Goal: Book appointment/travel/reservation

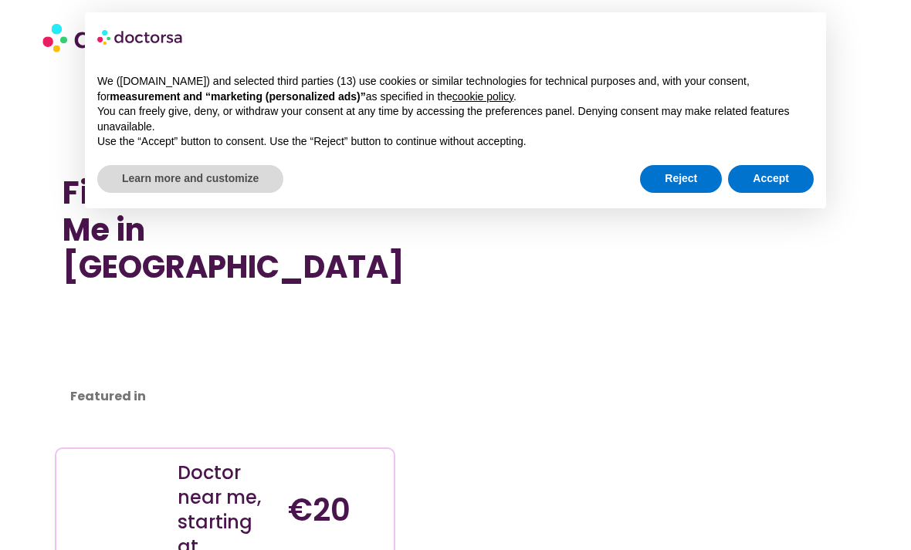
scroll to position [7171, 0]
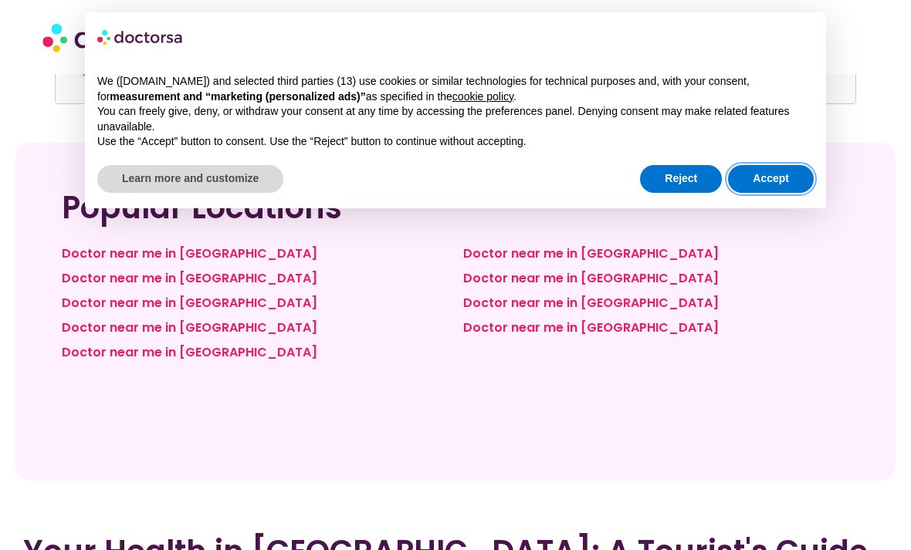
click at [763, 174] on button "Accept" at bounding box center [771, 179] width 86 height 28
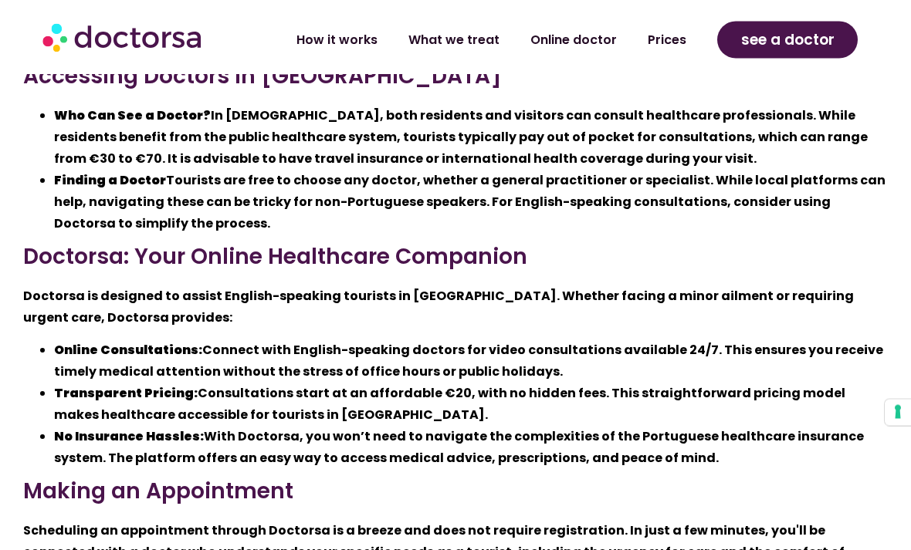
scroll to position [7860, 0]
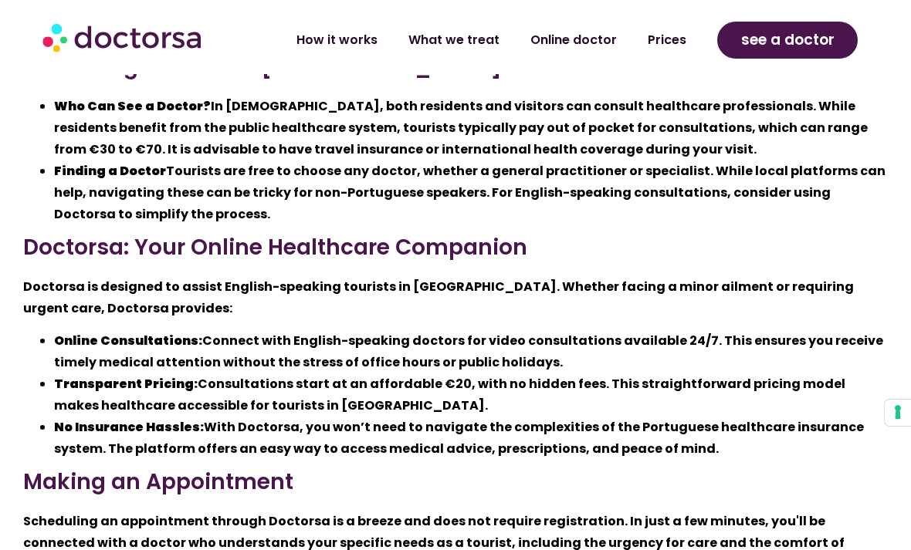
click at [469, 55] on li "What we treat" at bounding box center [454, 40] width 122 height 36
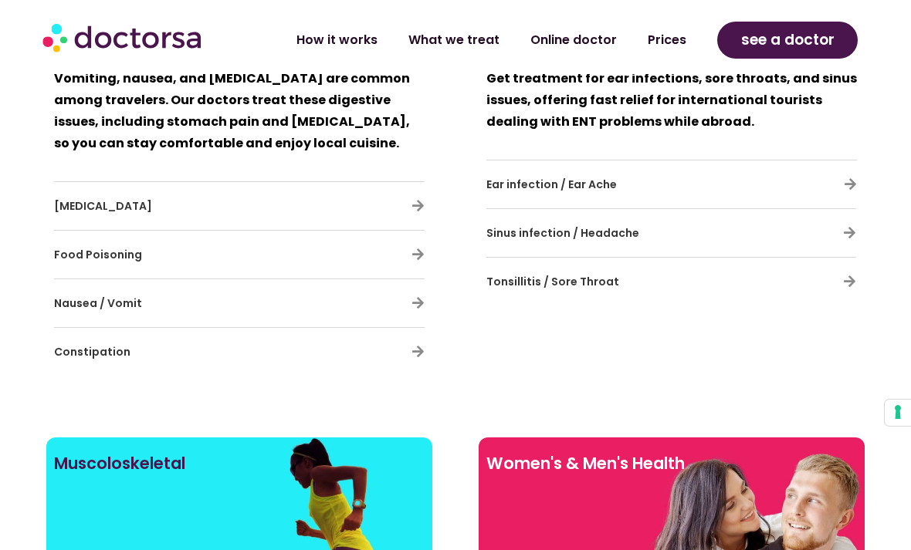
scroll to position [10949, 0]
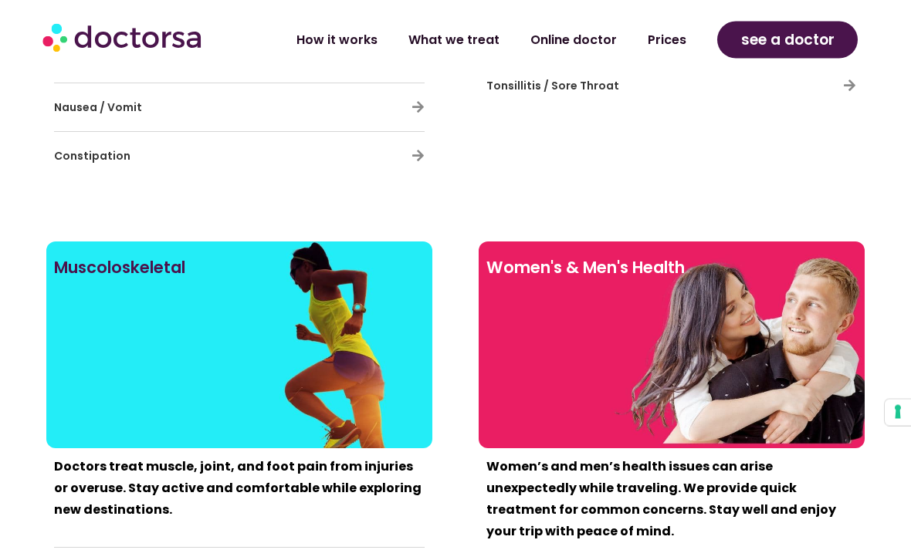
scroll to position [11136, 0]
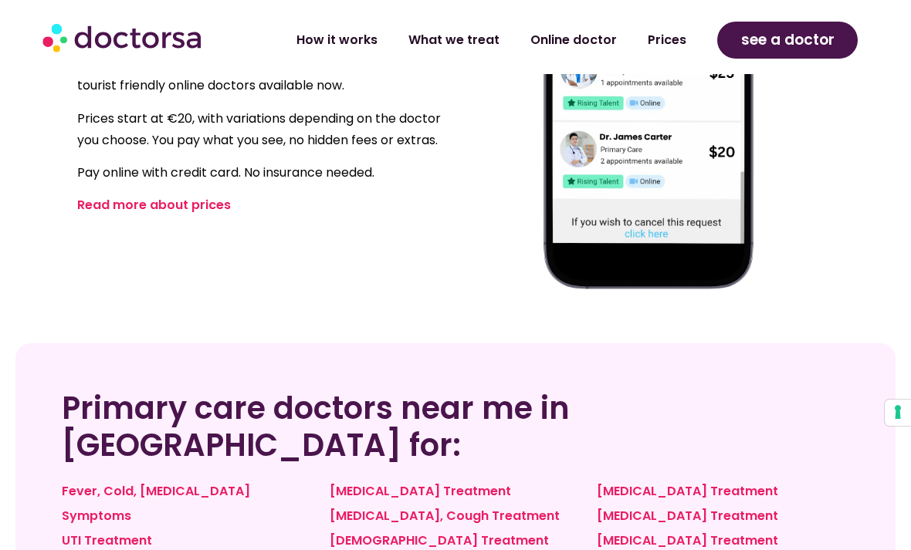
scroll to position [1036, 0]
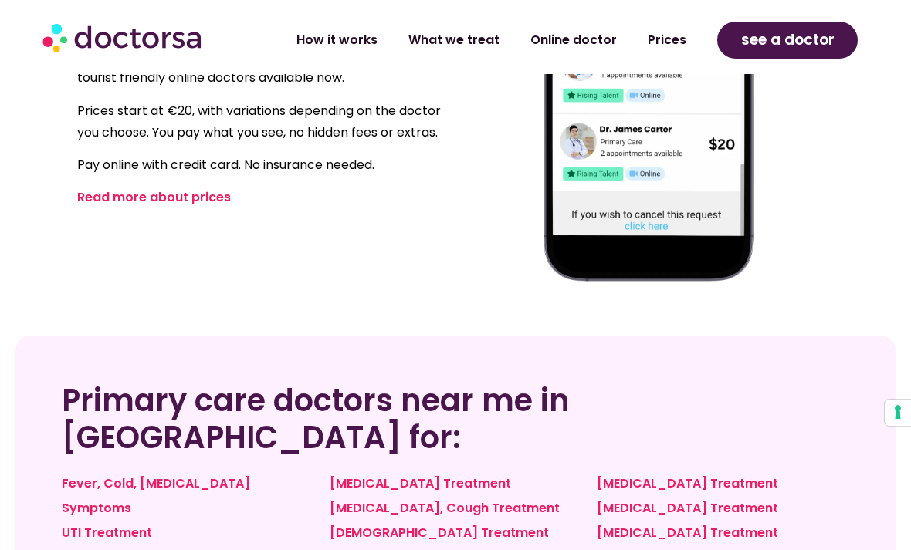
click at [799, 41] on span "see a doctor" at bounding box center [787, 40] width 93 height 25
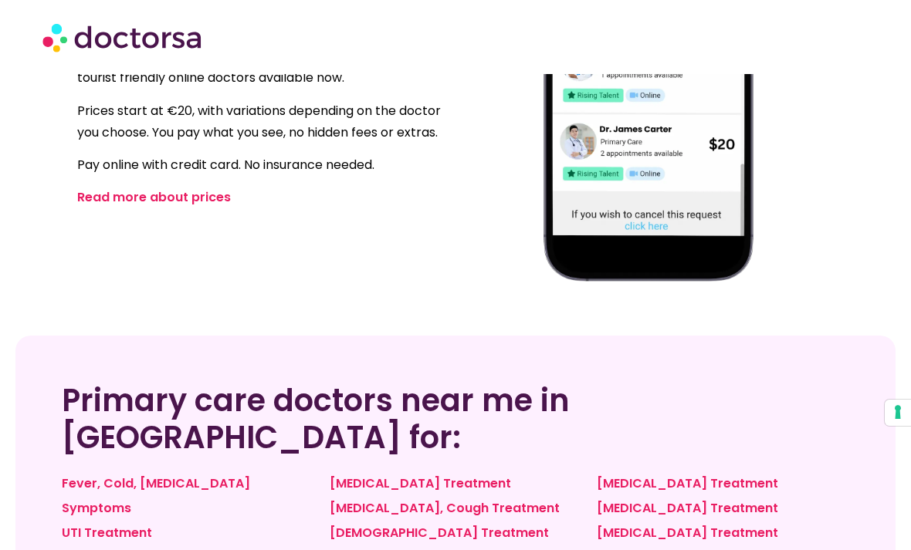
scroll to position [0, 0]
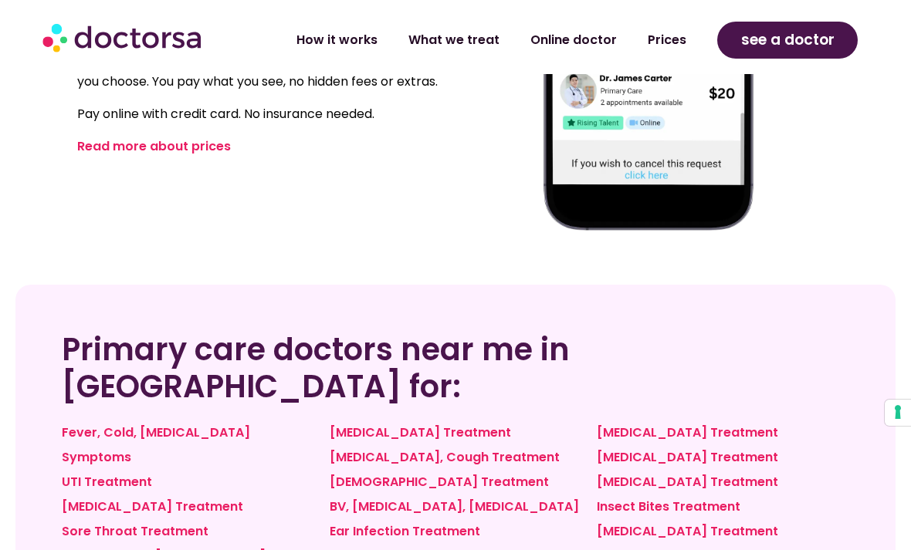
scroll to position [10939, 0]
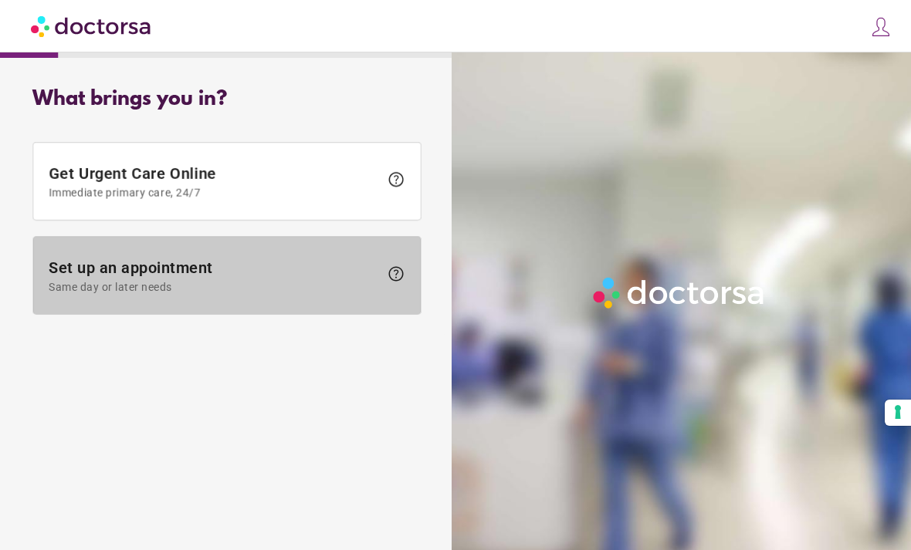
click at [98, 279] on span "Set up an appointment Same day or later needs" at bounding box center [214, 276] width 330 height 35
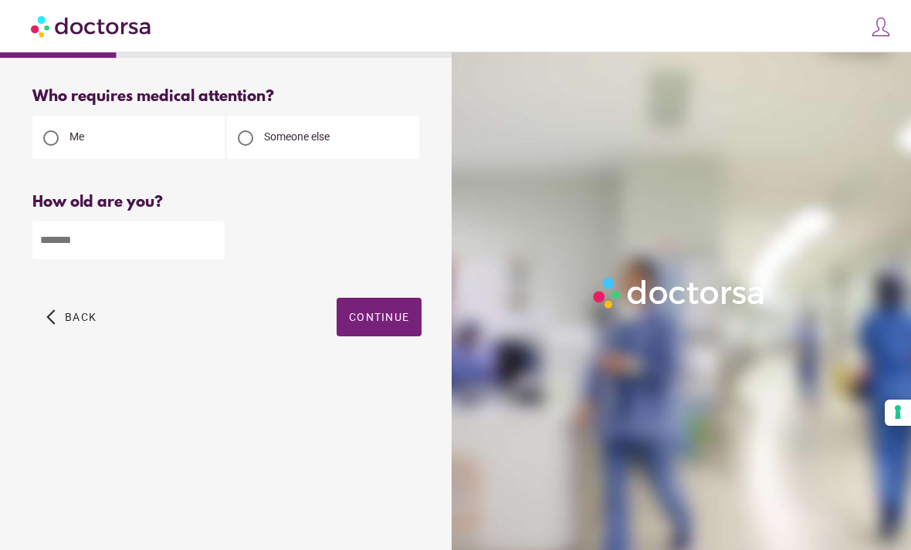
click at [63, 244] on input "number" at bounding box center [128, 241] width 192 height 38
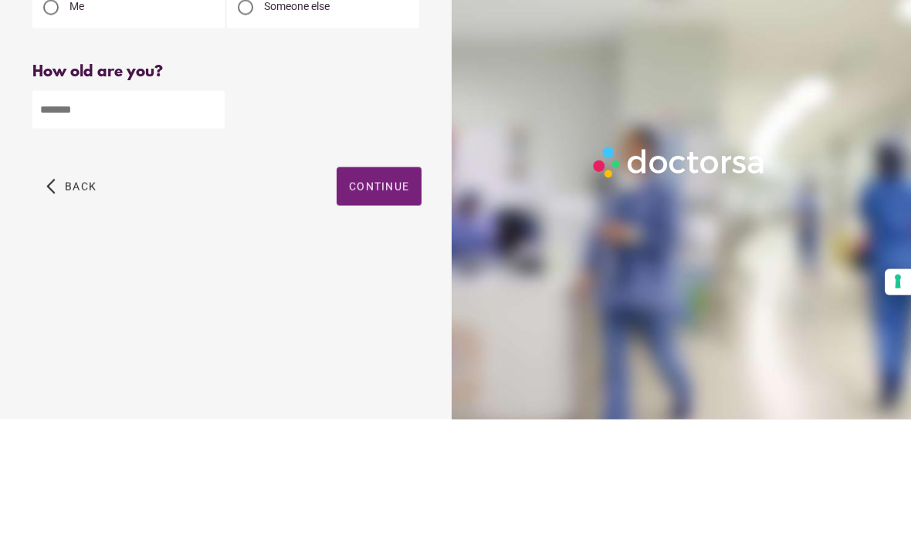
type input "**"
click at [379, 298] on span "button" at bounding box center [379, 317] width 85 height 39
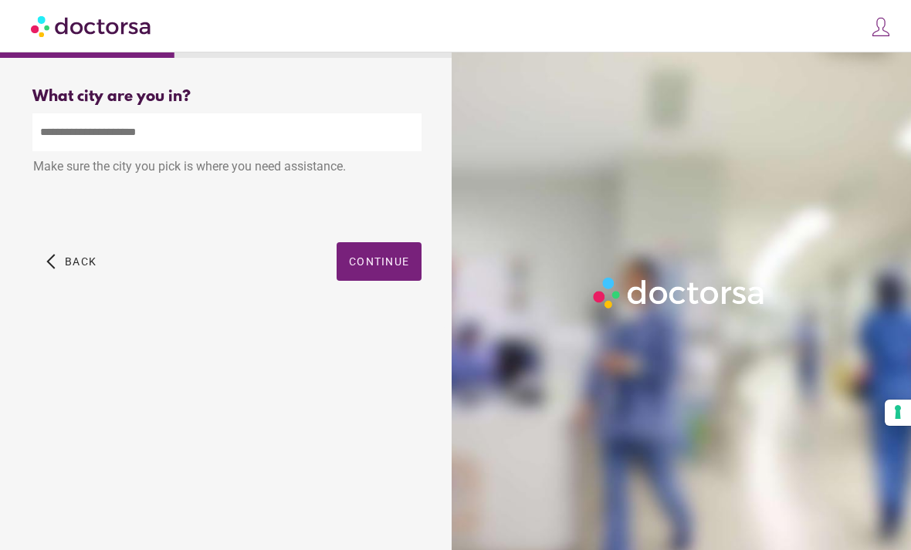
click at [44, 113] on input "text" at bounding box center [226, 132] width 389 height 38
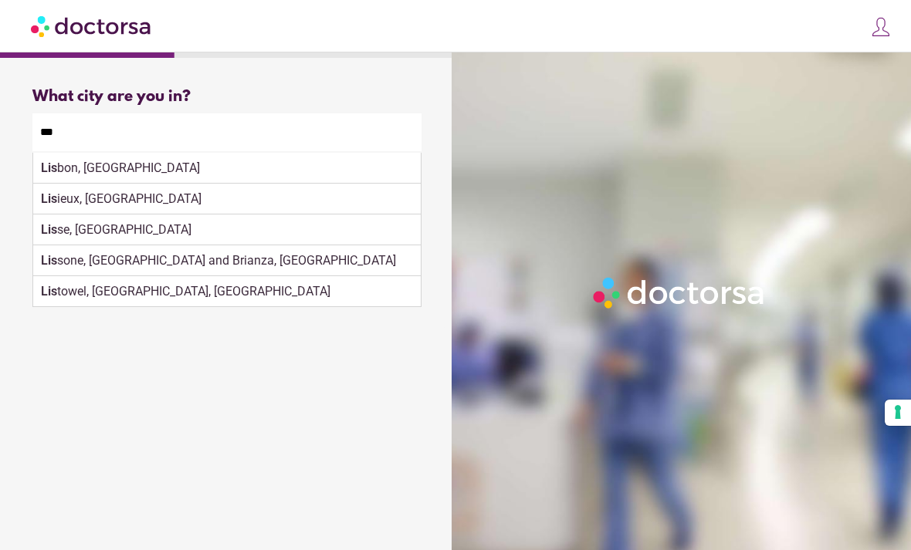
click at [399, 153] on div "Lis bon, [GEOGRAPHIC_DATA]" at bounding box center [226, 168] width 387 height 31
type input "**********"
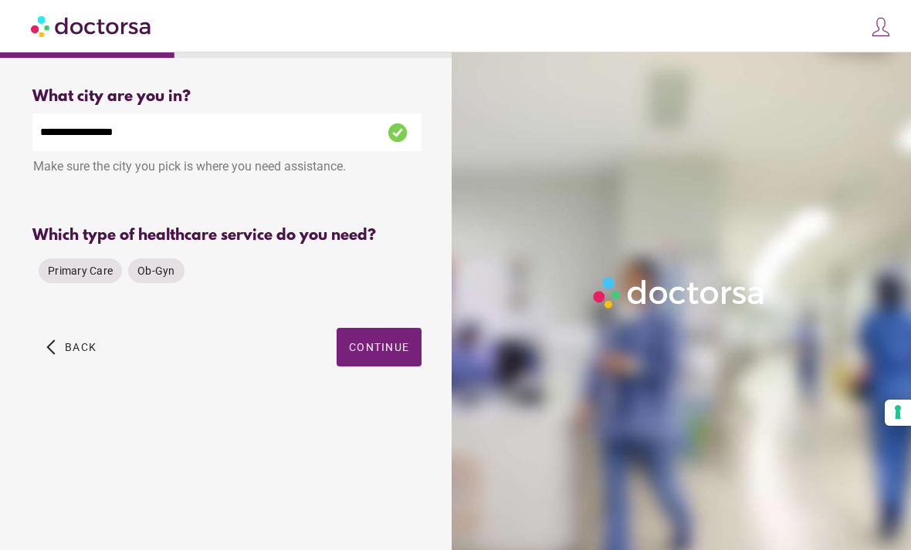
click at [79, 265] on span "Primary Care" at bounding box center [80, 271] width 65 height 12
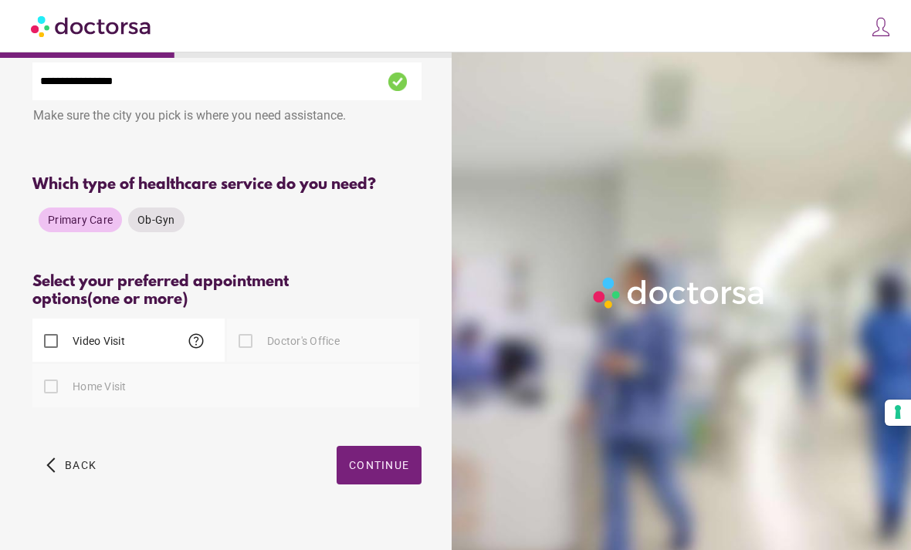
scroll to position [78, 0]
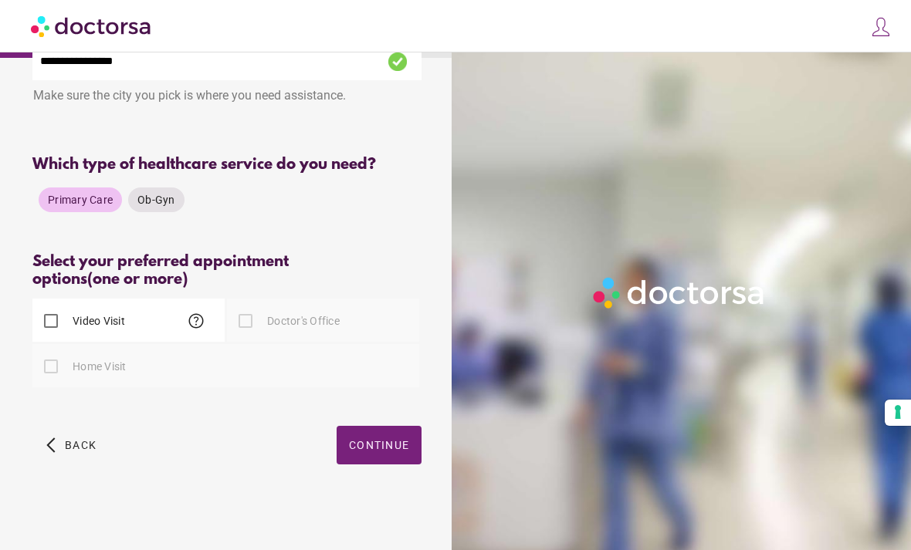
click at [367, 326] on div "Doctor's Office" at bounding box center [323, 320] width 192 height 43
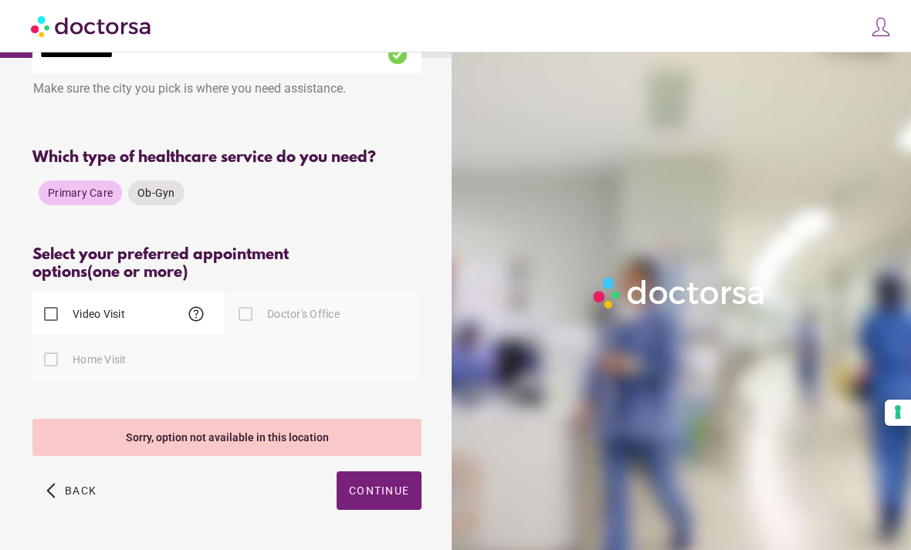
click at [158, 183] on div "Primary Care Ob-Gyn" at bounding box center [111, 192] width 158 height 37
click at [153, 191] on span "Ob-Gyn" at bounding box center [156, 193] width 38 height 12
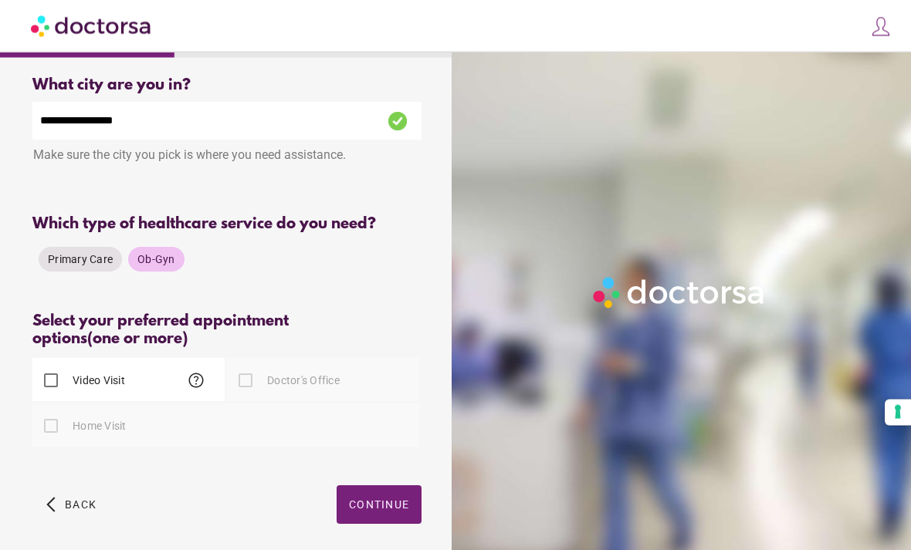
scroll to position [0, 0]
